Goal: Task Accomplishment & Management: Complete application form

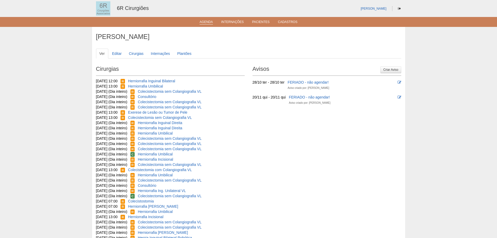
click at [203, 23] on link "Agenda" at bounding box center [206, 22] width 13 height 4
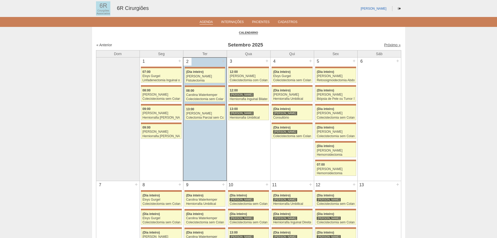
click at [391, 45] on link "Próximo »" at bounding box center [392, 45] width 16 height 4
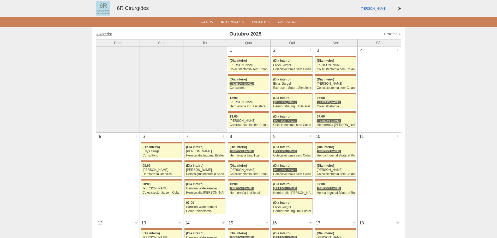
click at [107, 34] on link "« Anterior" at bounding box center [105, 34] width 16 height 4
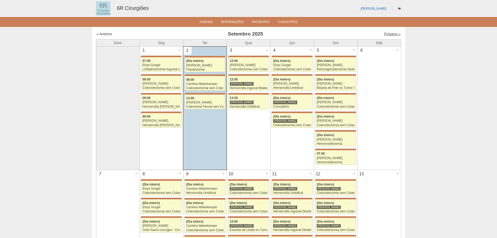
click at [391, 34] on link "Próximo »" at bounding box center [392, 34] width 16 height 4
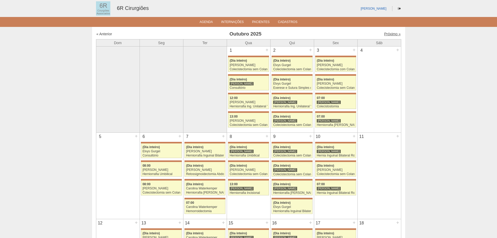
click at [387, 32] on link "Próximo »" at bounding box center [392, 34] width 16 height 4
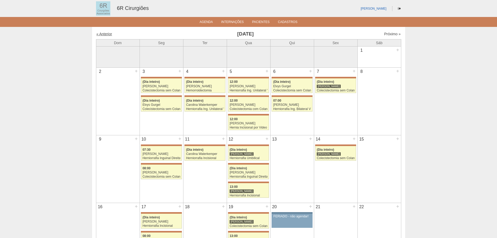
click at [105, 34] on link "« Anterior" at bounding box center [105, 34] width 16 height 4
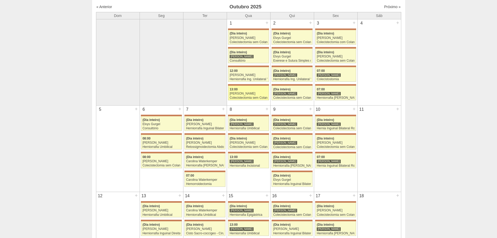
scroll to position [26, 0]
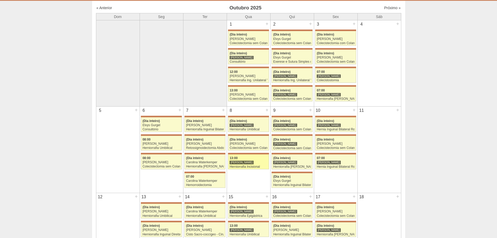
click at [248, 163] on div "[PERSON_NAME]" at bounding box center [242, 162] width 24 height 4
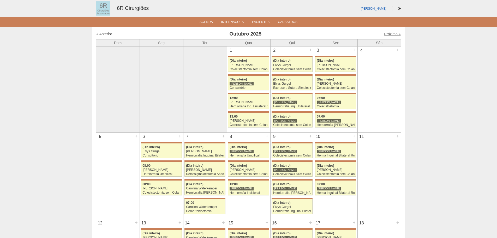
click at [388, 33] on link "Próximo »" at bounding box center [392, 34] width 16 height 4
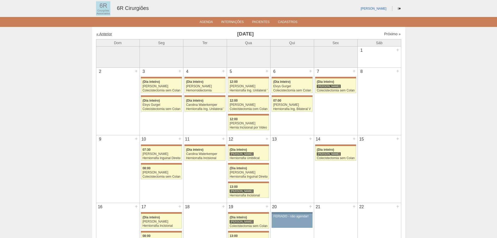
click at [104, 36] on link "« Anterior" at bounding box center [105, 34] width 16 height 4
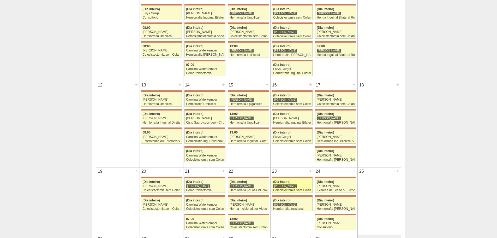
scroll to position [130, 0]
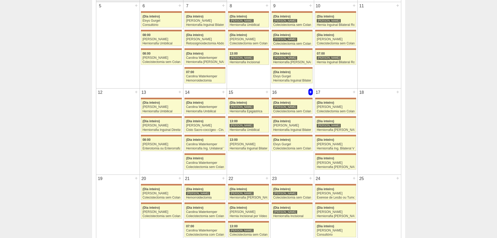
click at [309, 92] on div "+" at bounding box center [310, 91] width 4 height 7
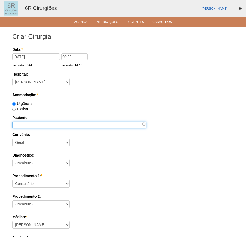
click at [48, 127] on input "Paciente:" at bounding box center [79, 125] width 134 height 7
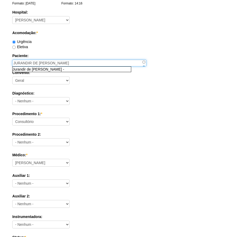
scroll to position [78, 0]
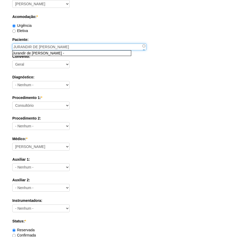
type input "JURANDIR DE PAULA"
click at [147, 78] on label "Diagnóstico:" at bounding box center [122, 77] width 221 height 5
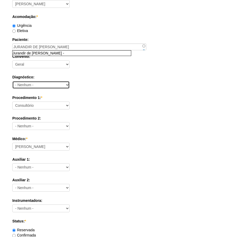
click at [70, 81] on select "- Nenhum - Abdome Agudo Abscesso Hepático Abscesso Perianal Abscesso Peritoneal…" at bounding box center [40, 85] width 57 height 8
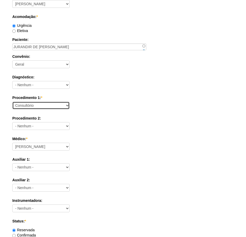
click at [28, 104] on select "Consultório Abscesso Hepático - Drenagem Abscesso perianal Amputação Abdômino P…" at bounding box center [40, 106] width 57 height 8
select select "66650"
click at [12, 102] on select "Consultório Abscesso Hepático - Drenagem Abscesso perianal Amputação Abdômino P…" at bounding box center [40, 106] width 57 height 8
click at [100, 146] on div "Médico: * Aline Zanon Bariatricas Bruno Bulisani Bruno Oliveira Carolina Waterk…" at bounding box center [122, 144] width 221 height 17
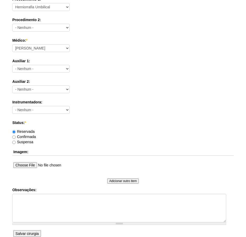
scroll to position [209, 0]
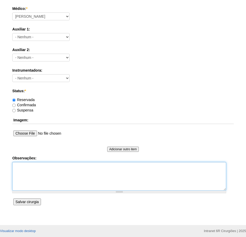
click at [39, 183] on textarea "Observações:" at bounding box center [119, 176] width 214 height 29
type textarea "HERNIA UMBILICAL"
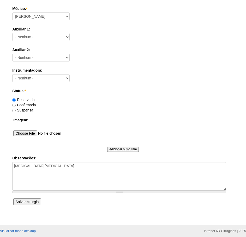
click at [35, 203] on input "Salvar cirurgia" at bounding box center [26, 202] width 27 height 7
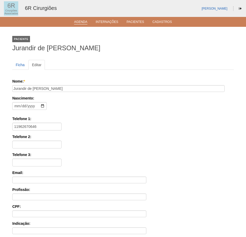
click at [80, 20] on li "Agenda" at bounding box center [80, 22] width 21 height 4
click at [80, 22] on link "Agenda" at bounding box center [80, 22] width 13 height 4
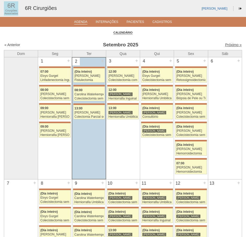
click at [228, 46] on link "Próximo »" at bounding box center [233, 45] width 16 height 4
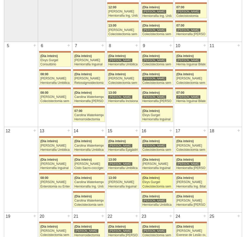
scroll to position [104, 0]
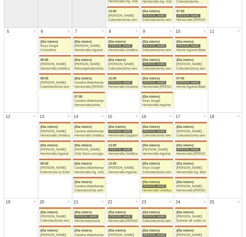
click at [163, 187] on div "[PERSON_NAME]" at bounding box center [156, 186] width 29 height 3
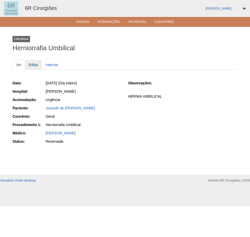
click at [32, 65] on link "Editar" at bounding box center [33, 65] width 16 height 10
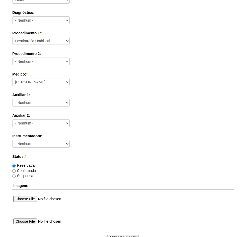
scroll to position [283, 0]
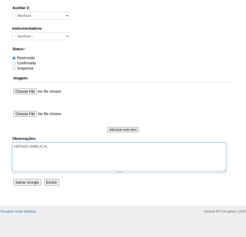
click at [63, 158] on textarea "HERNIA UMBILICAL" at bounding box center [119, 157] width 214 height 29
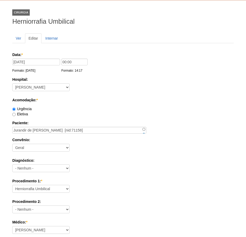
scroll to position [0, 0]
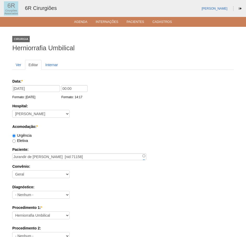
type textarea "[MEDICAL_DATA] [MEDICAL_DATA] - REMARCAÇÃO"
